Goal: Task Accomplishment & Management: Use online tool/utility

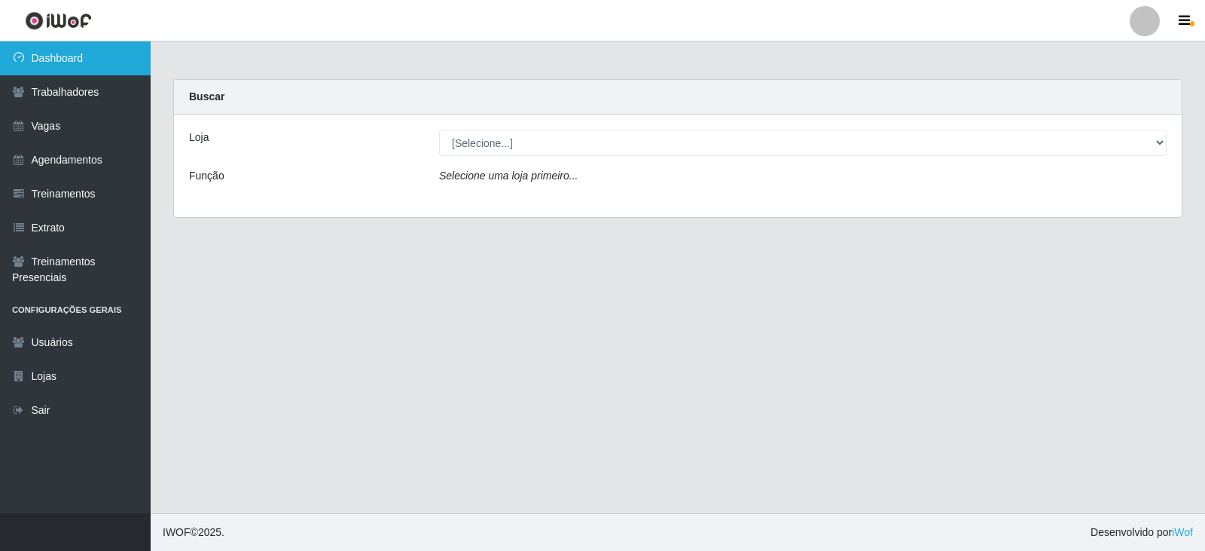
click at [81, 53] on link "Dashboard" at bounding box center [75, 58] width 151 height 34
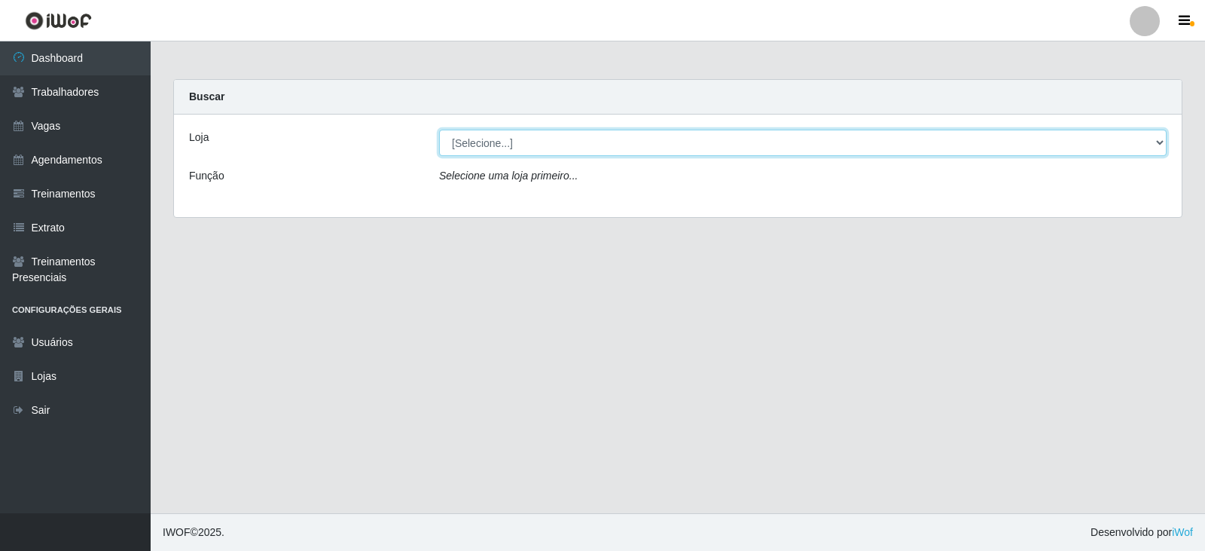
click at [495, 140] on select "[Selecione...] SuperFácil Atacado - Moema Tinoco SuperFácil Atacado - São Gonça…" at bounding box center [803, 143] width 728 height 26
select select "540"
click at [439, 130] on select "[Selecione...] SuperFácil Atacado - Moema Tinoco SuperFácil Atacado - São Gonça…" at bounding box center [803, 143] width 728 height 26
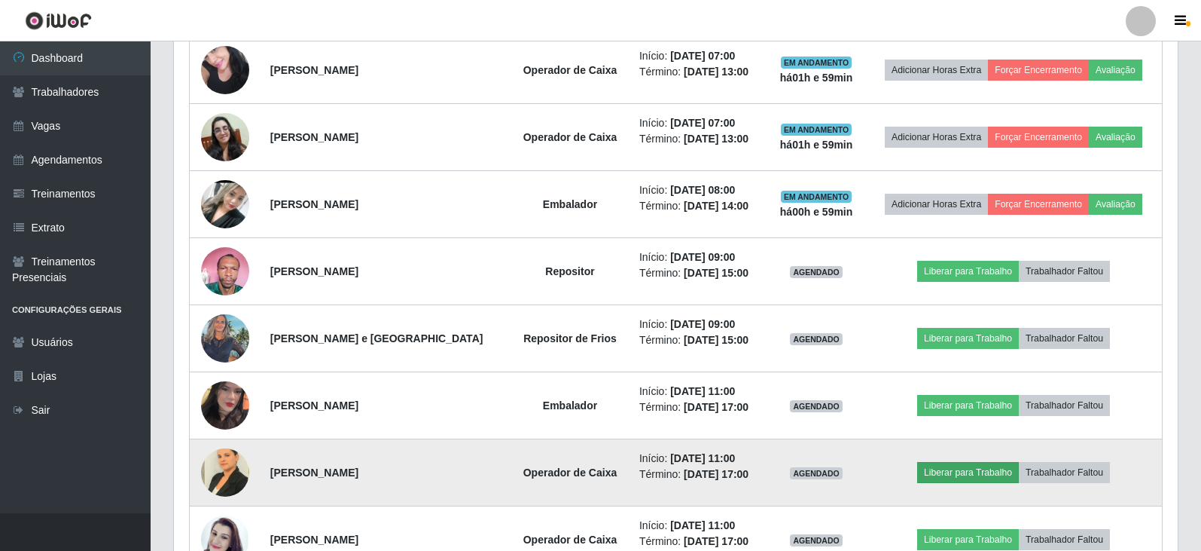
scroll to position [678, 0]
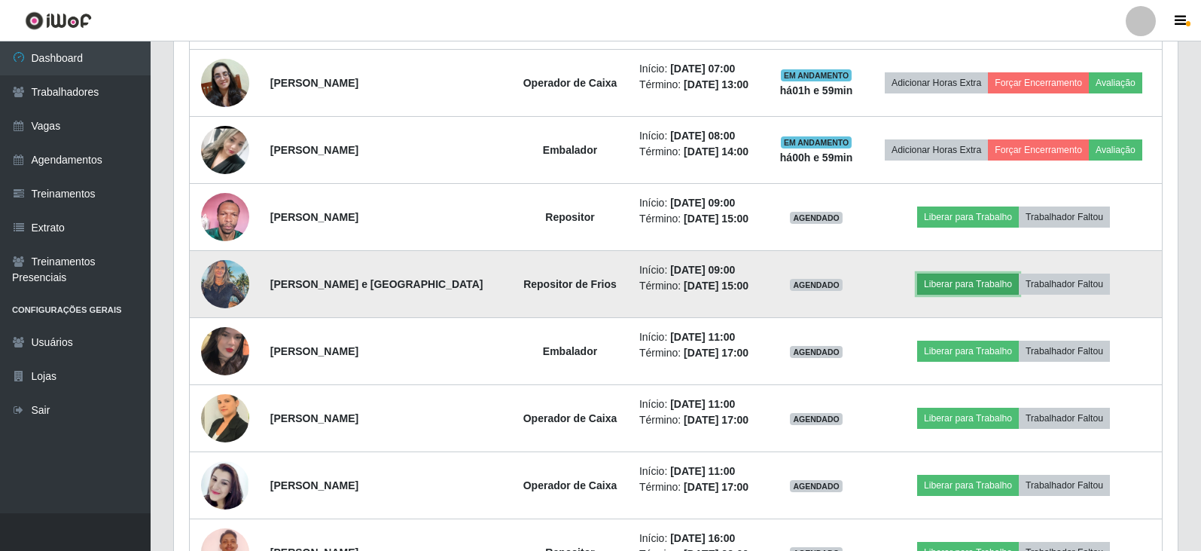
click at [977, 282] on button "Liberar para Trabalho" at bounding box center [968, 283] width 102 height 21
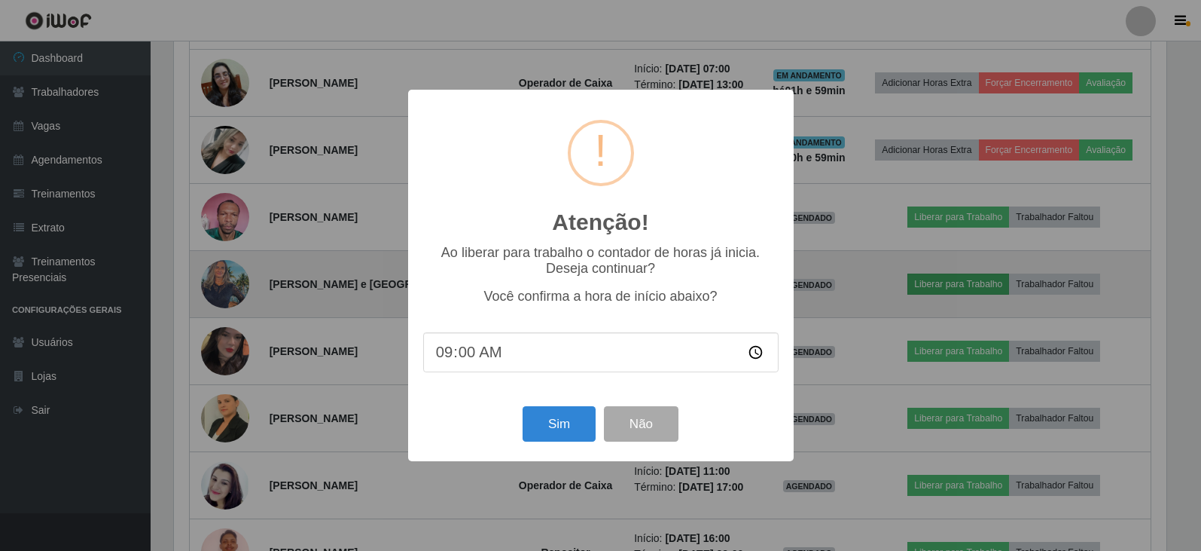
scroll to position [313, 997]
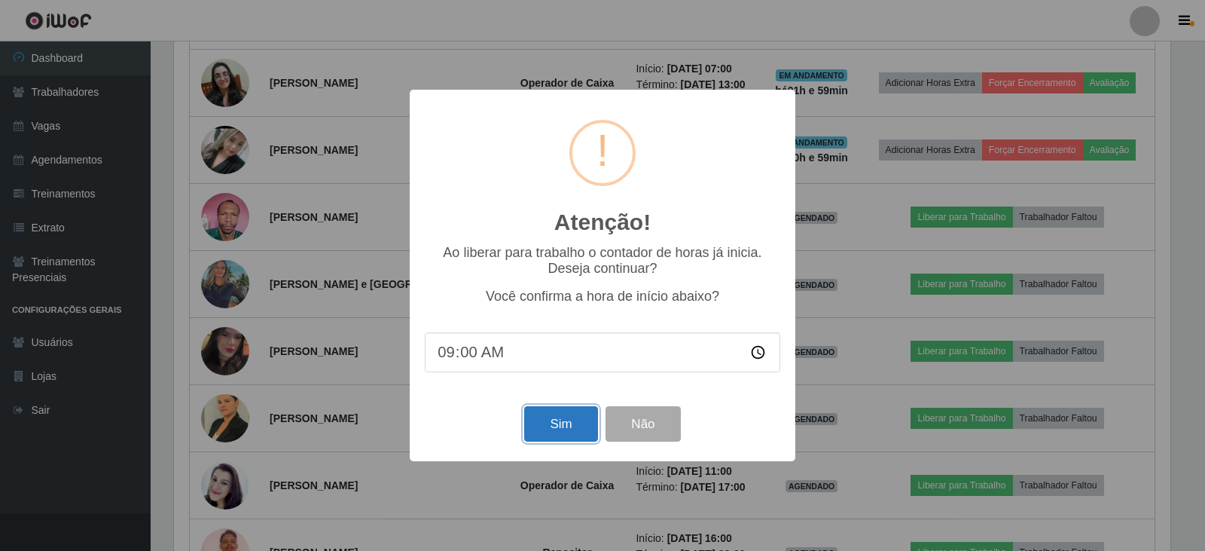
click at [548, 429] on button "Sim" at bounding box center [560, 423] width 73 height 35
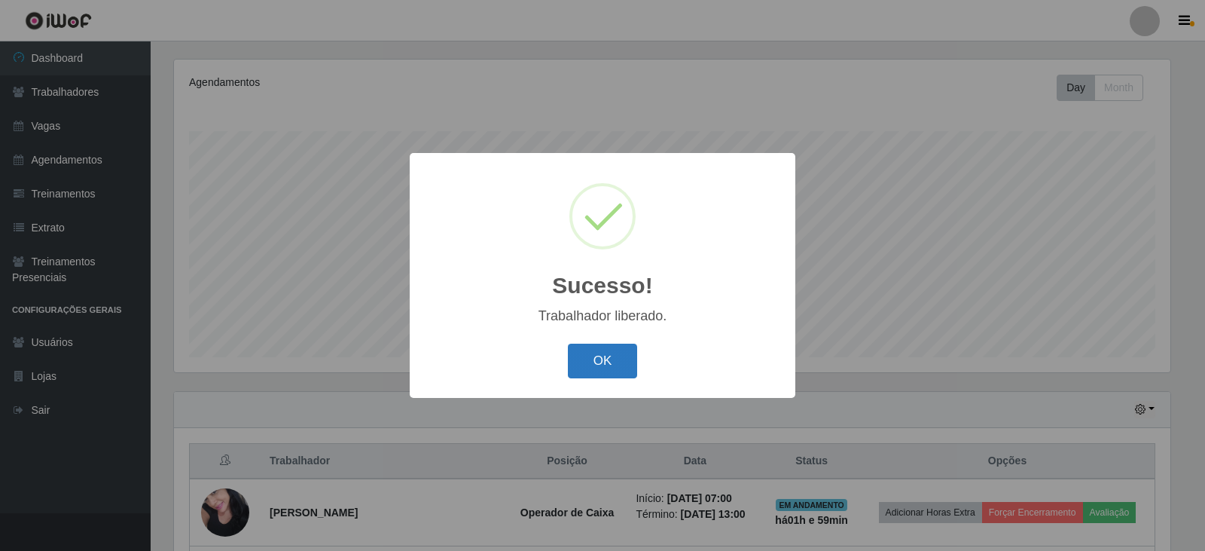
click at [603, 359] on button "OK" at bounding box center [603, 360] width 70 height 35
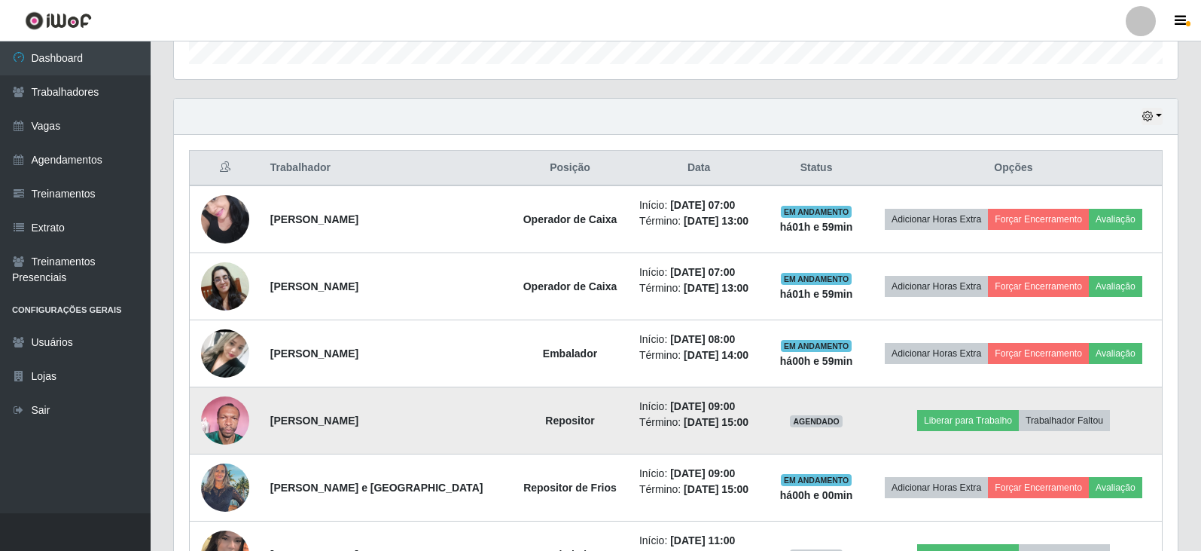
scroll to position [558, 0]
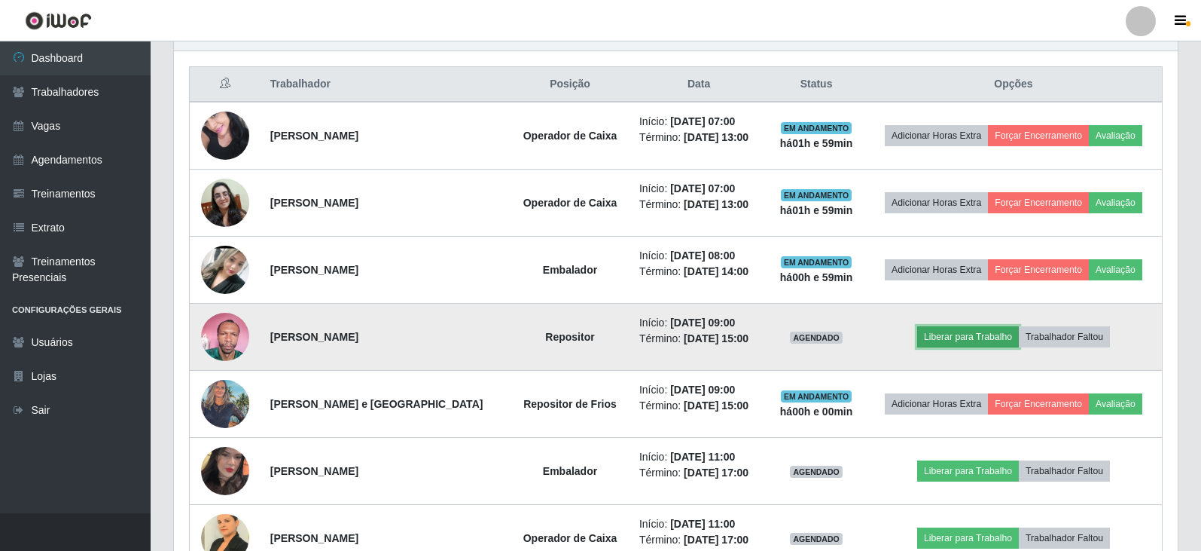
click at [948, 334] on button "Liberar para Trabalho" at bounding box center [968, 336] width 102 height 21
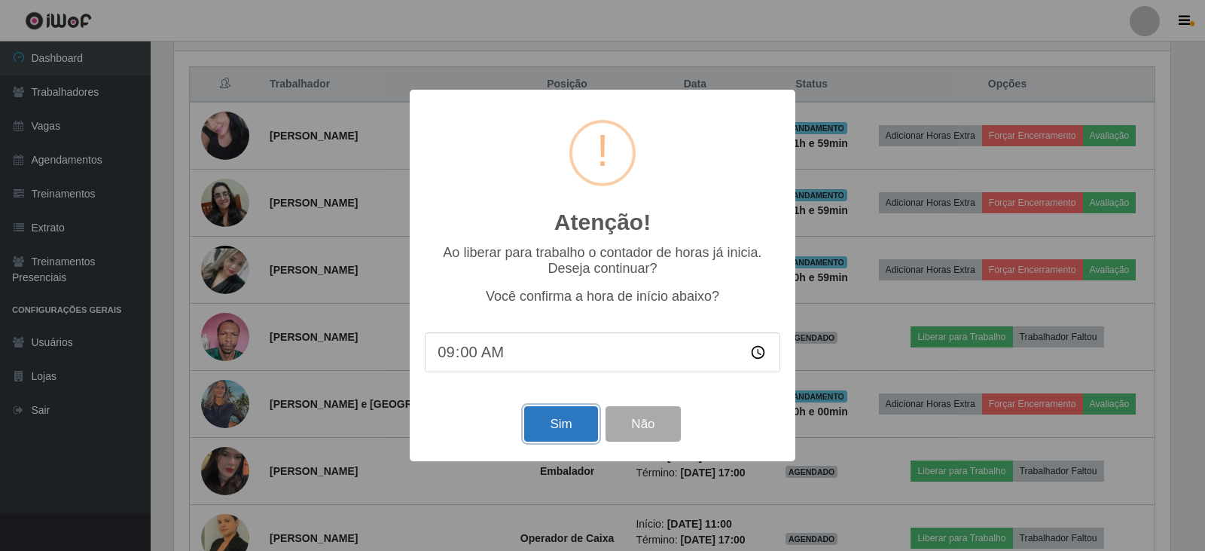
click at [563, 432] on button "Sim" at bounding box center [560, 423] width 73 height 35
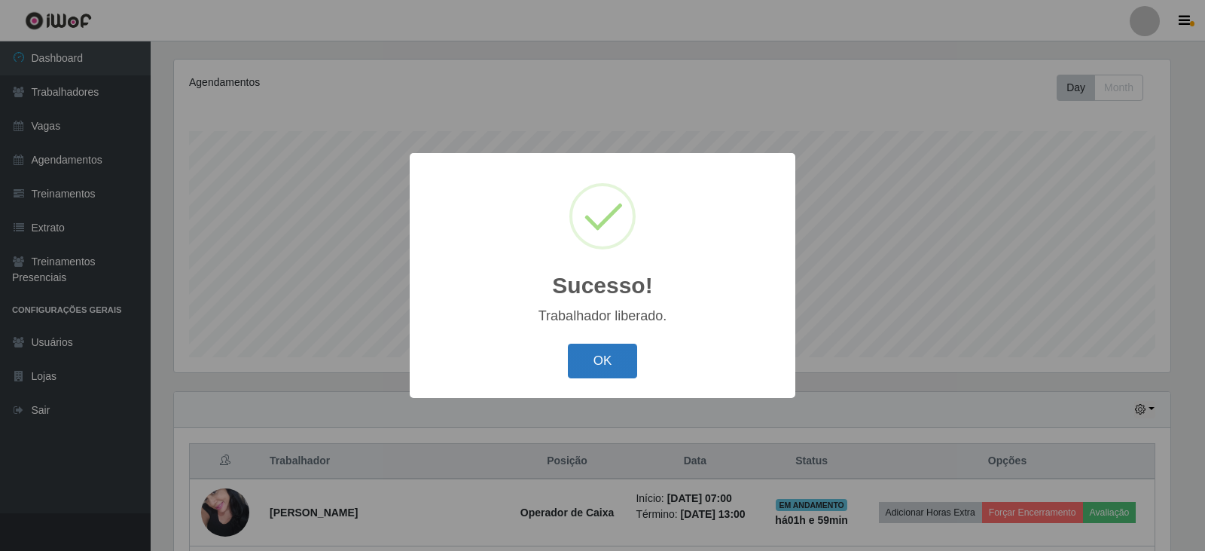
click at [612, 371] on button "OK" at bounding box center [603, 360] width 70 height 35
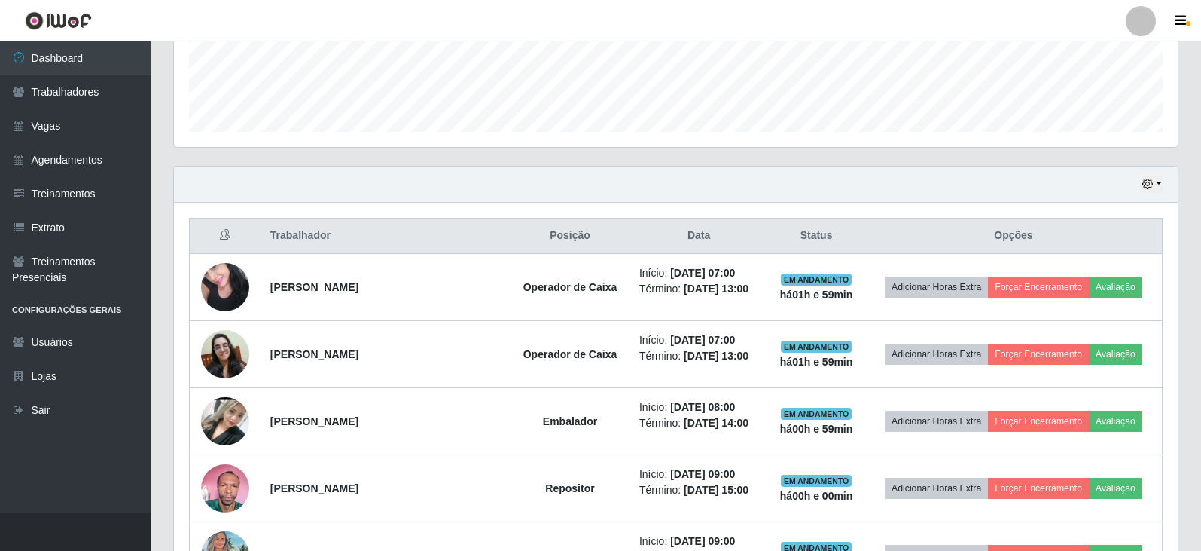
scroll to position [408, 0]
